Goal: Transaction & Acquisition: Obtain resource

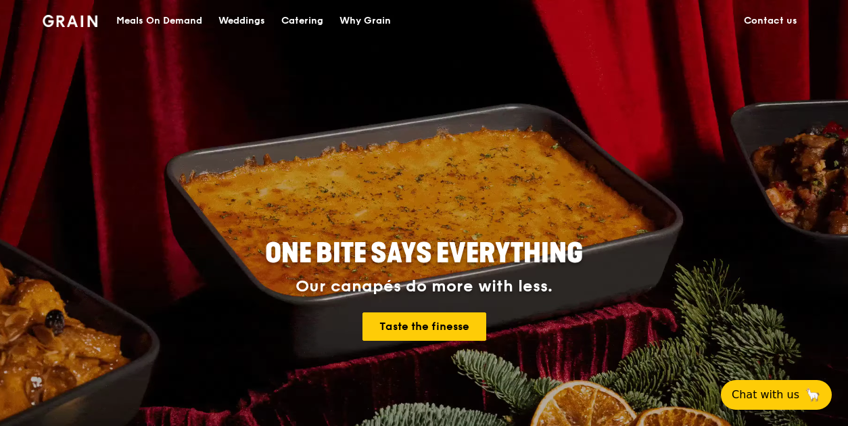
click at [294, 21] on div "Catering" at bounding box center [302, 21] width 42 height 41
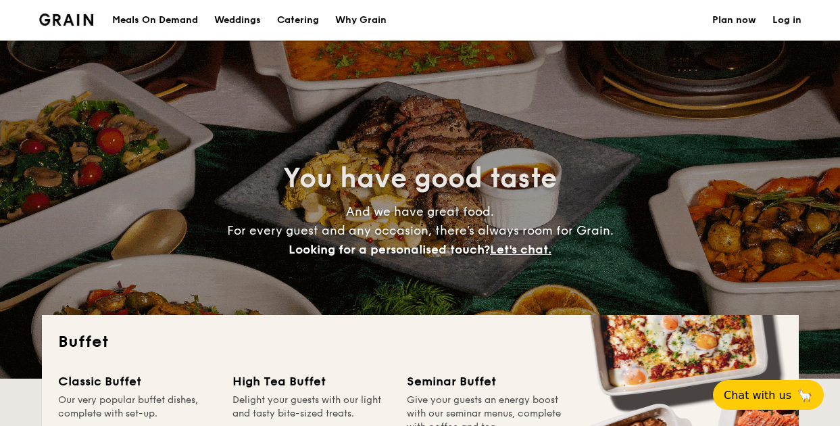
select select
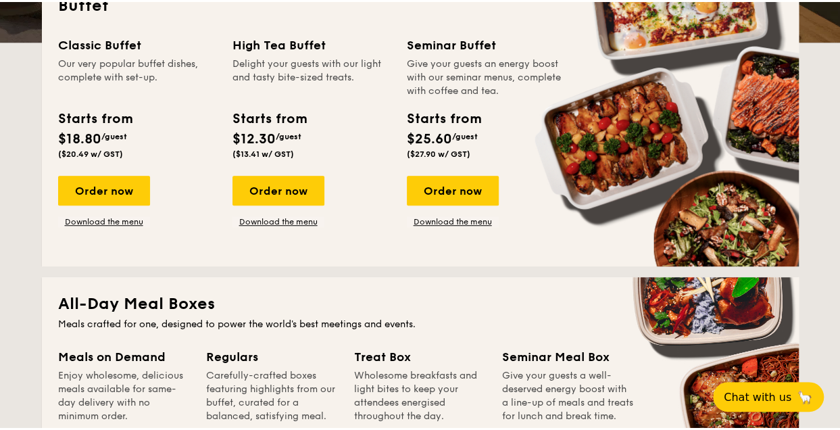
scroll to position [270, 0]
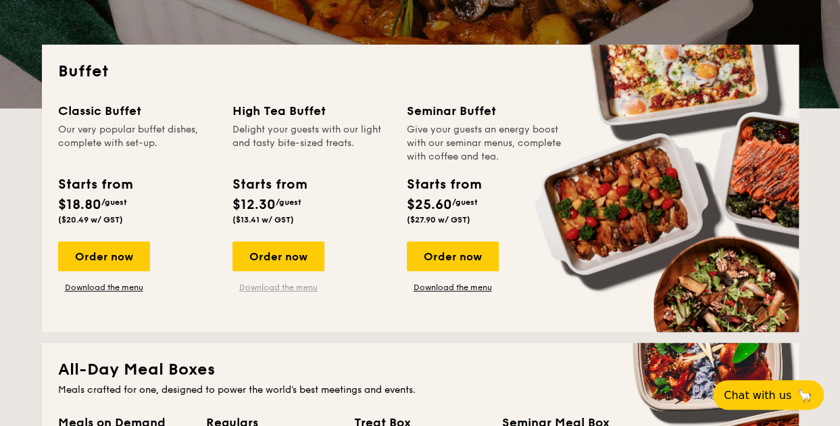
click at [299, 289] on link "Download the menu" at bounding box center [279, 287] width 92 height 11
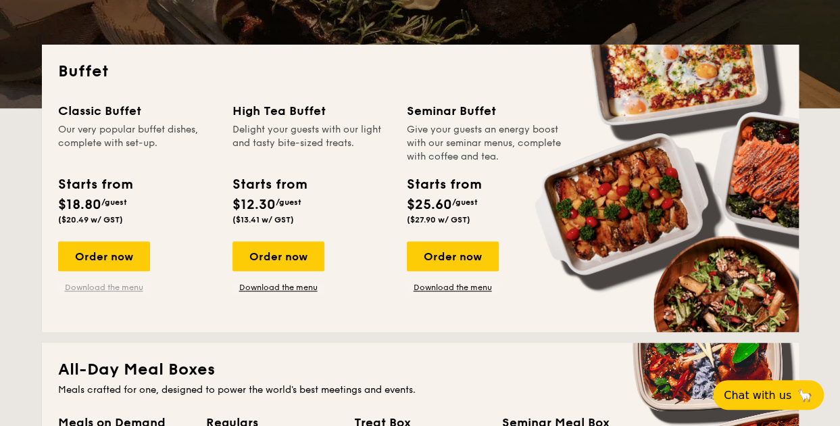
click at [129, 287] on link "Download the menu" at bounding box center [104, 287] width 92 height 11
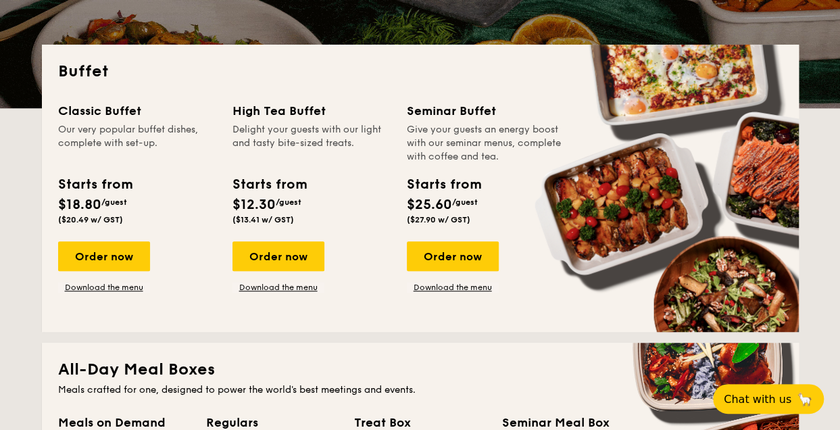
drag, startPoint x: 234, startPoint y: 112, endPoint x: 325, endPoint y: 113, distance: 90.6
click at [325, 113] on div "High Tea Buffet" at bounding box center [312, 110] width 158 height 19
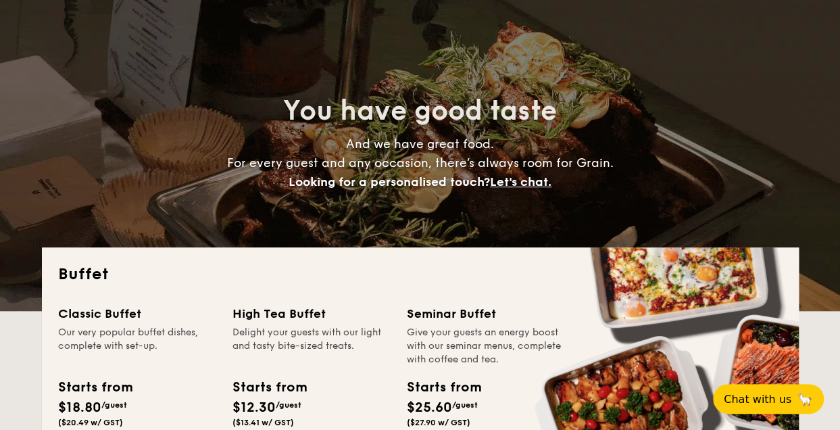
scroll to position [0, 0]
